Goal: Navigation & Orientation: Find specific page/section

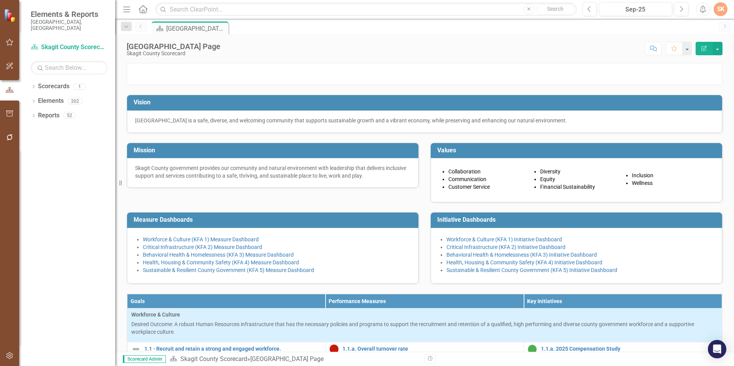
scroll to position [676, 0]
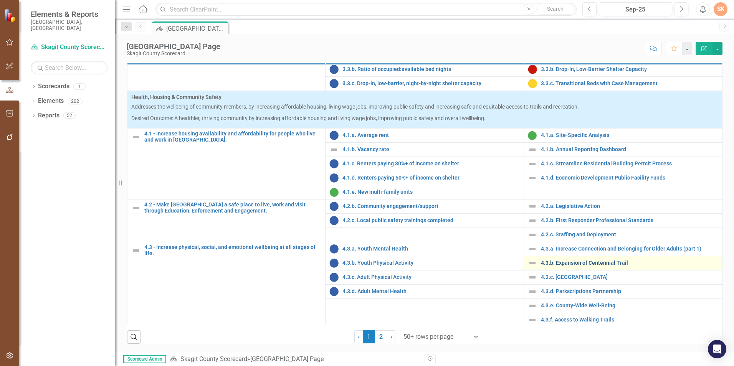
click at [604, 261] on link "4.3.b. Expansion of Centennial Trail" at bounding box center [629, 263] width 177 height 6
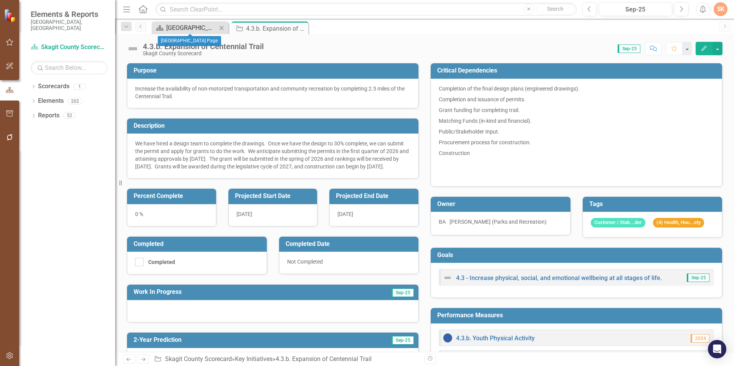
click at [180, 31] on div "[GEOGRAPHIC_DATA] Page" at bounding box center [191, 28] width 51 height 10
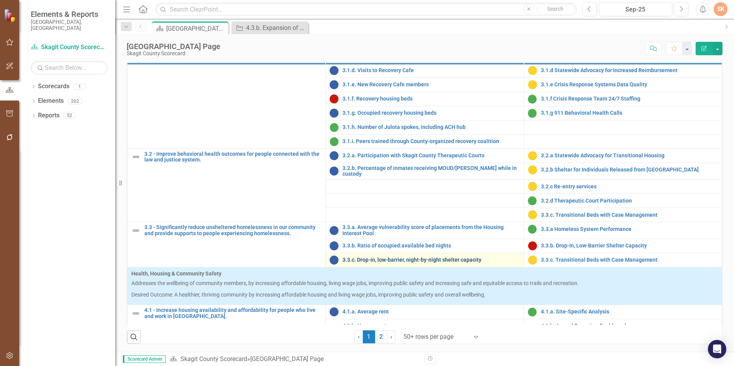
scroll to position [676, 0]
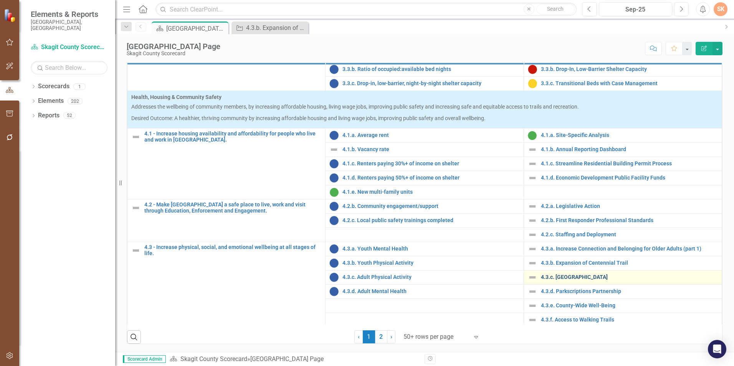
click at [554, 275] on link "4.3.c. [GEOGRAPHIC_DATA]" at bounding box center [629, 278] width 177 height 6
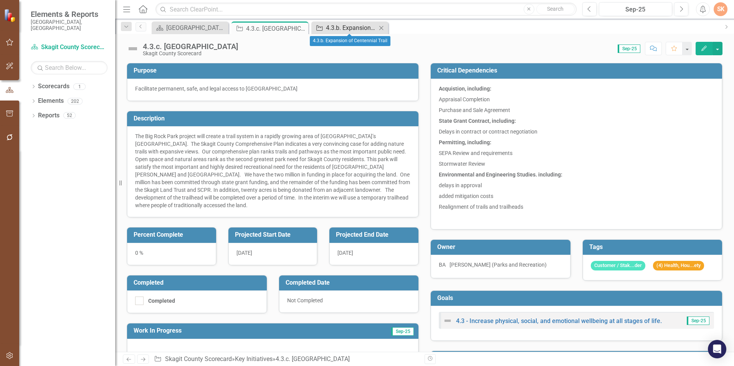
click at [331, 26] on div "4.3.b. Expansion of Centennial Trail" at bounding box center [351, 28] width 51 height 10
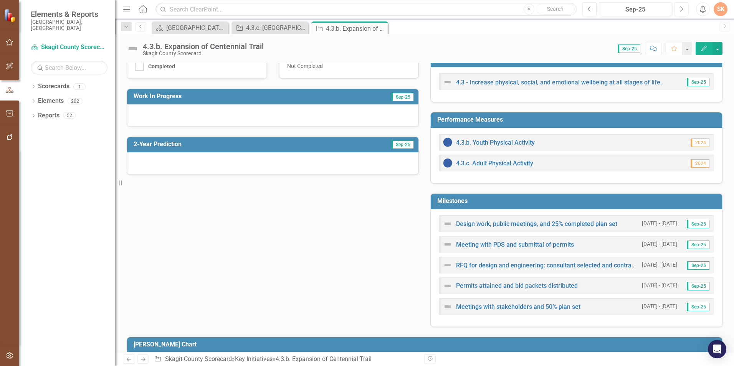
scroll to position [194, 0]
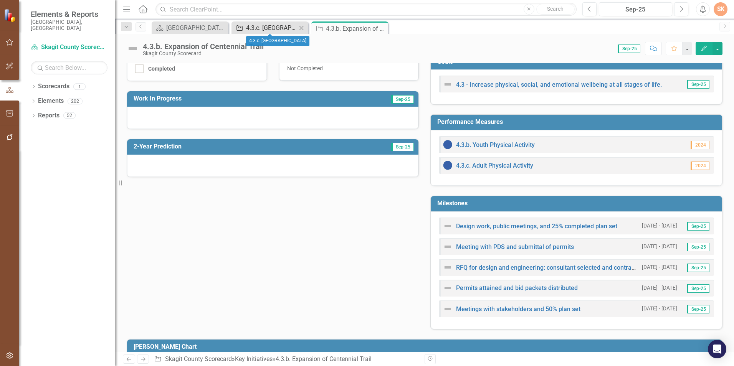
click at [278, 24] on div "4.3.c. [GEOGRAPHIC_DATA]" at bounding box center [271, 28] width 51 height 10
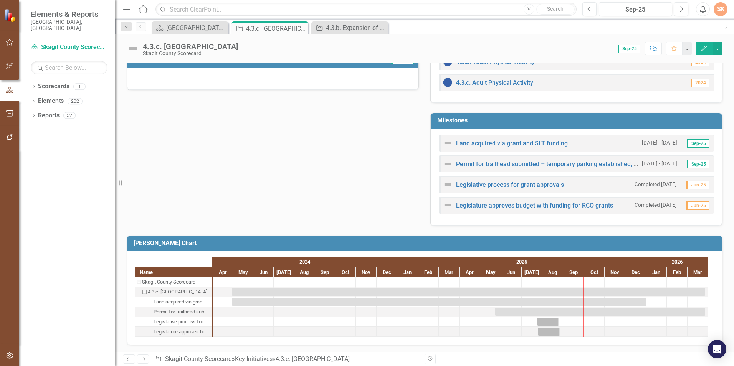
scroll to position [321, 0]
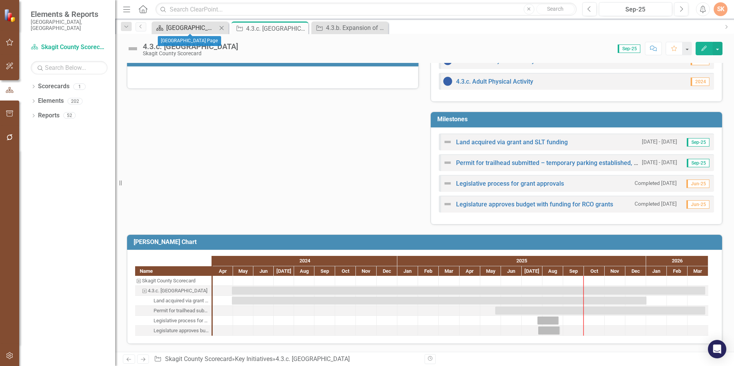
click at [202, 25] on div "[GEOGRAPHIC_DATA] Page" at bounding box center [191, 28] width 51 height 10
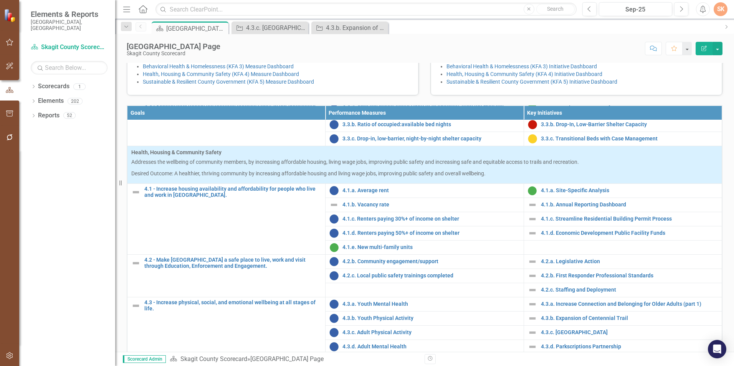
scroll to position [269, 0]
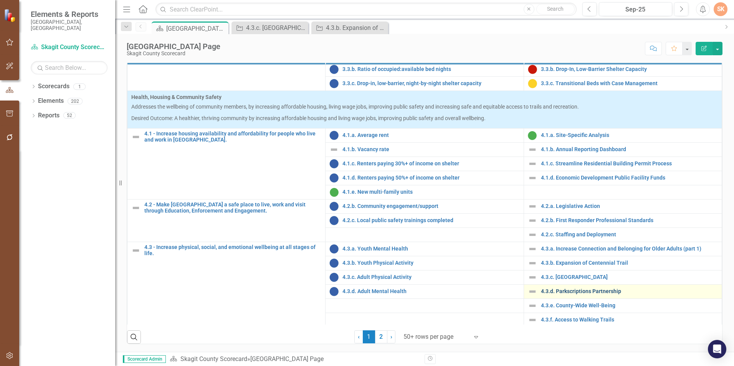
click at [608, 295] on link "4.3.d. Parkscriptions Partnership" at bounding box center [629, 292] width 177 height 6
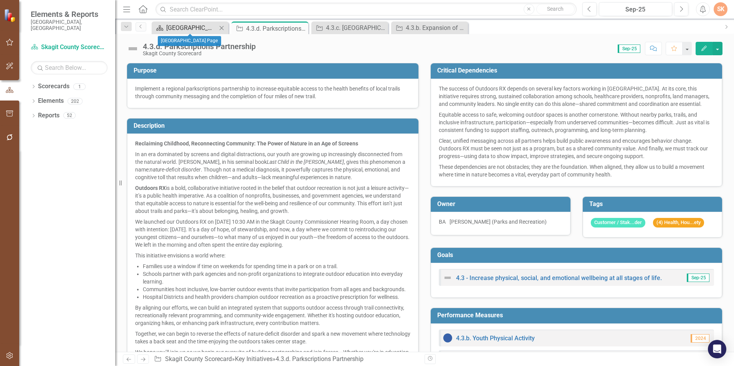
click at [205, 25] on div "[GEOGRAPHIC_DATA] Page" at bounding box center [191, 28] width 51 height 10
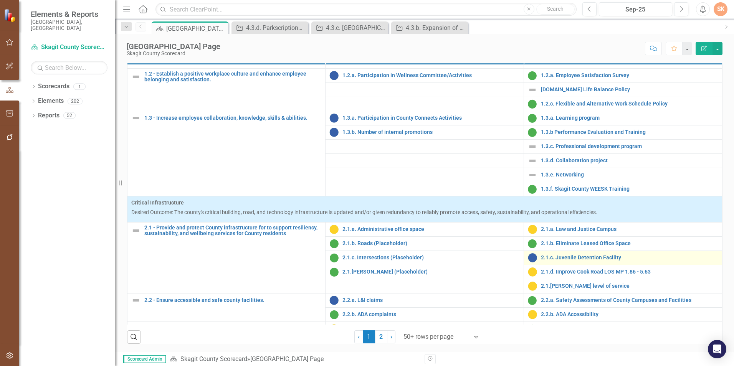
scroll to position [154, 0]
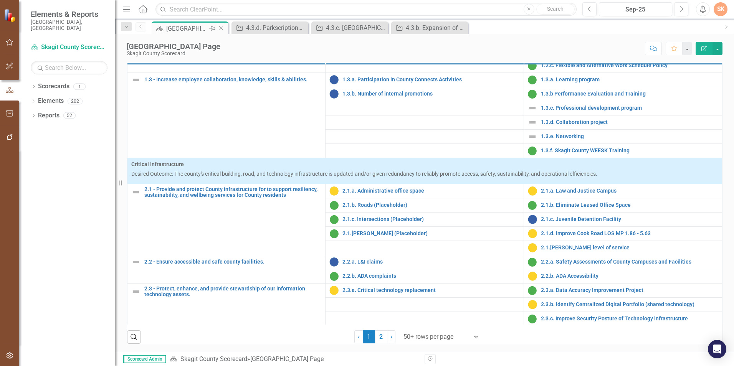
click at [179, 26] on div "[GEOGRAPHIC_DATA] Page" at bounding box center [186, 29] width 41 height 10
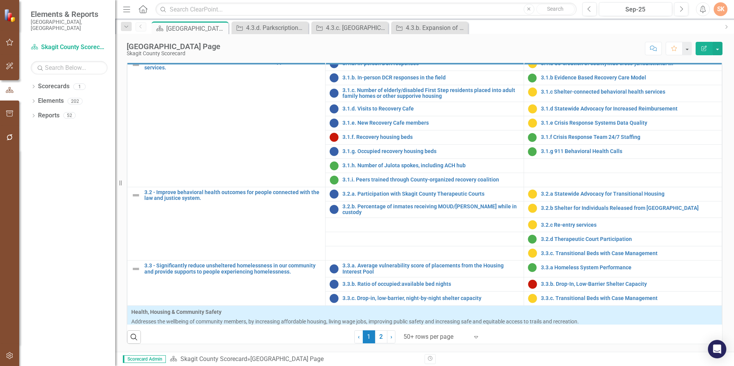
scroll to position [676, 0]
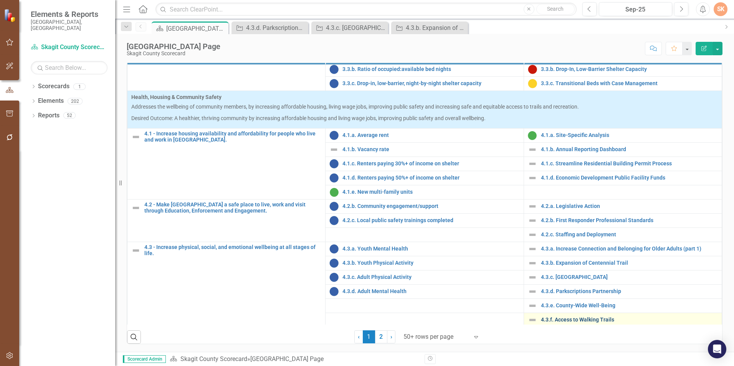
click at [589, 318] on link "4.3.f. Access to Walking Trails" at bounding box center [629, 320] width 177 height 6
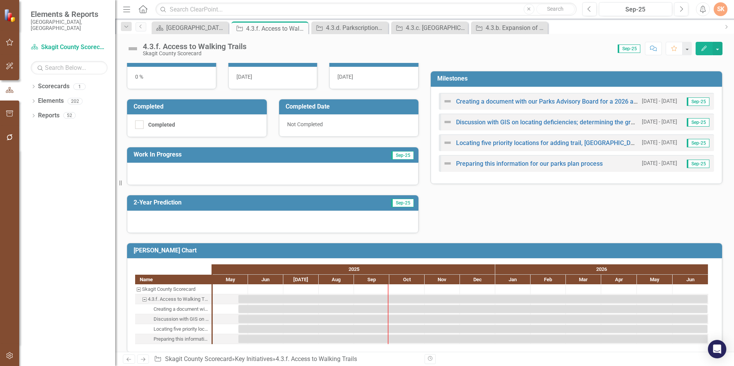
scroll to position [200, 0]
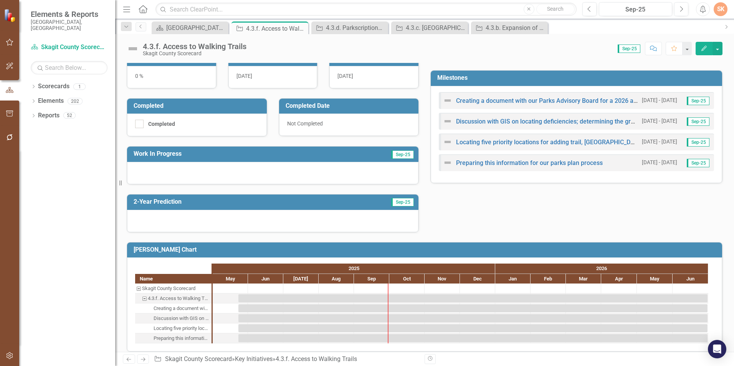
click at [477, 233] on div "[PERSON_NAME] Chart Name Skagit County Scorecard 4.3.f. Access to Walking Trail…" at bounding box center [425, 293] width 608 height 120
